Goal: Information Seeking & Learning: Learn about a topic

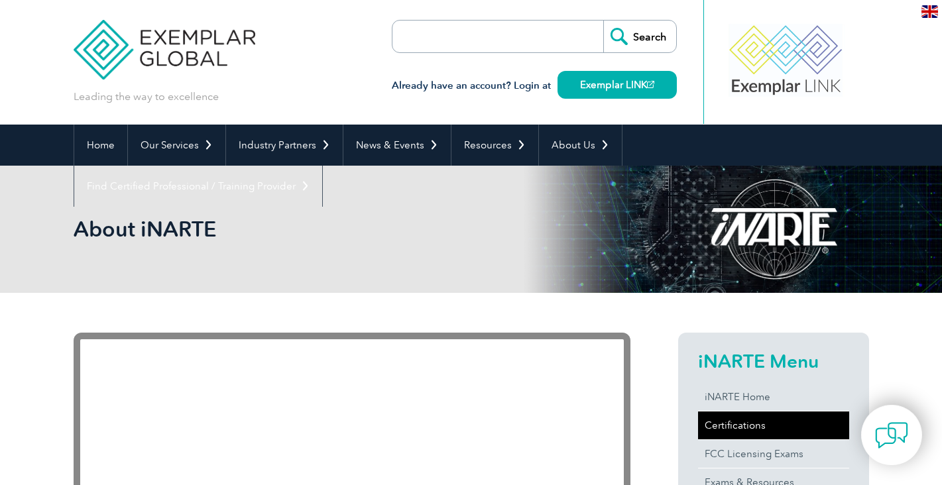
click at [716, 422] on link "Certifications" at bounding box center [773, 426] width 151 height 28
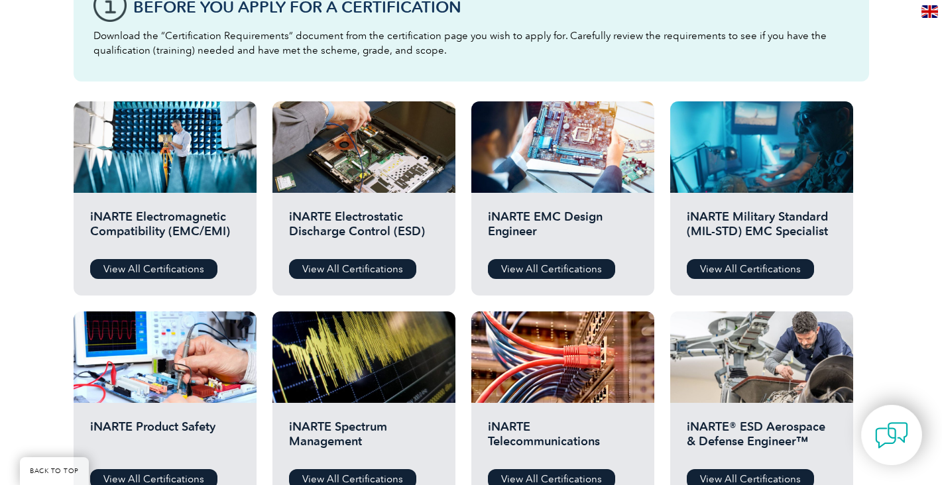
scroll to position [398, 0]
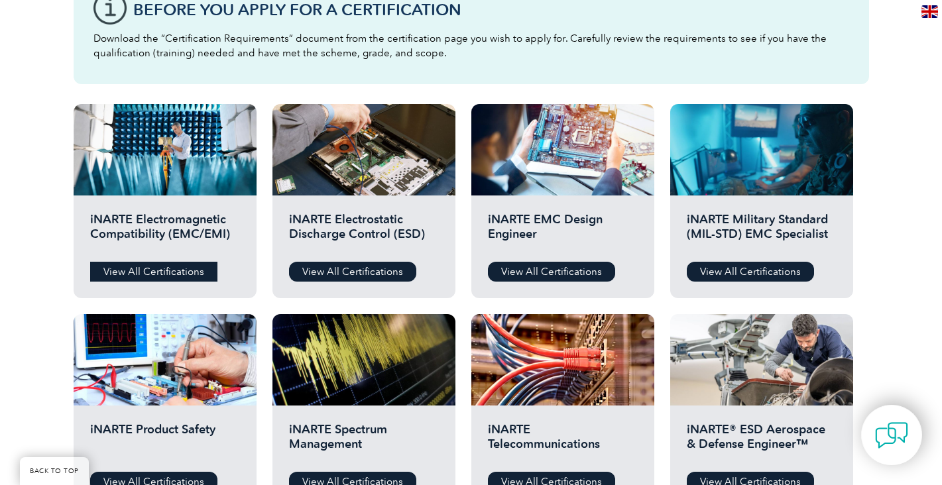
click at [133, 274] on link "View All Certifications" at bounding box center [153, 272] width 127 height 20
